Goal: Task Accomplishment & Management: Use online tool/utility

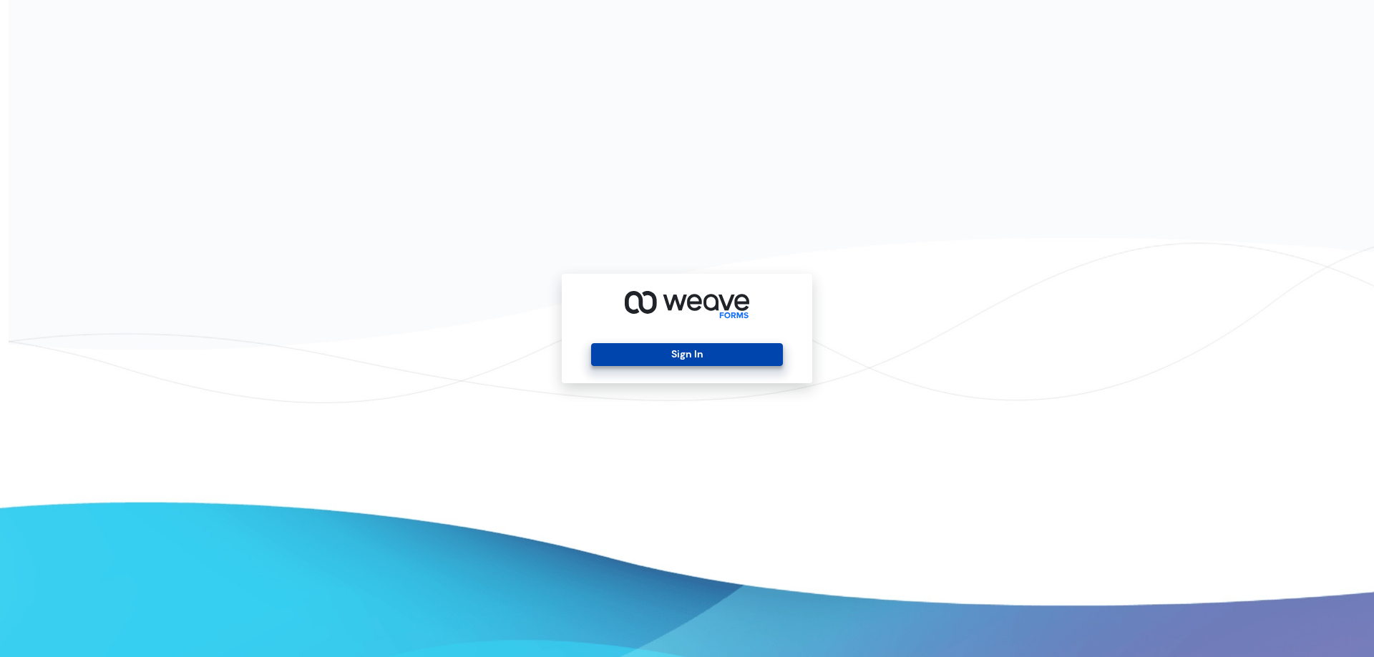
click at [688, 354] on button "Sign In" at bounding box center [686, 354] width 191 height 23
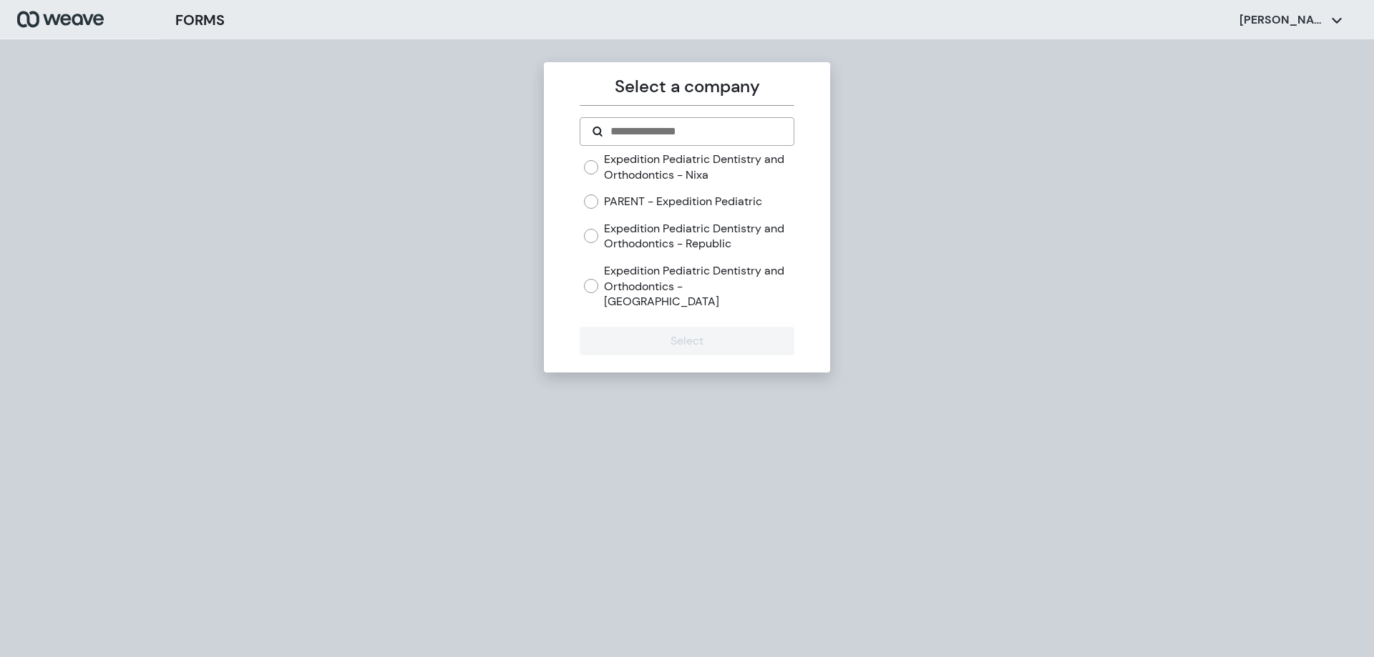
click at [683, 160] on label "Expedition Pediatric Dentistry and Orthodontics - Nixa" at bounding box center [699, 167] width 190 height 31
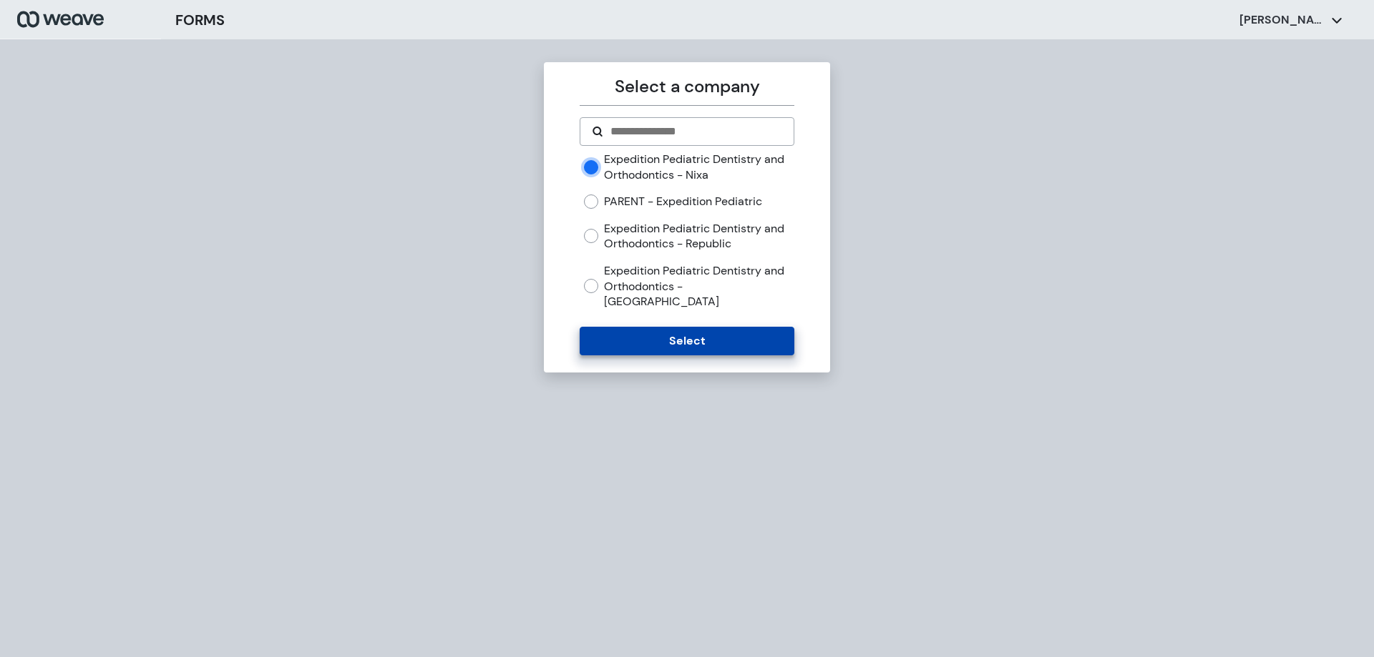
click at [666, 327] on button "Select" at bounding box center [686, 341] width 214 height 29
